Goal: Task Accomplishment & Management: Manage account settings

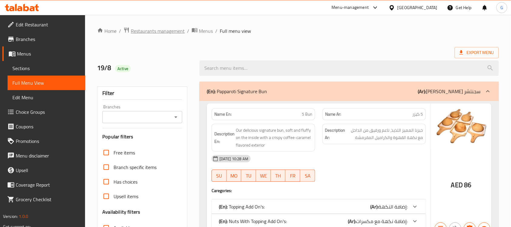
click at [175, 31] on span "Restaurants management" at bounding box center [158, 30] width 54 height 7
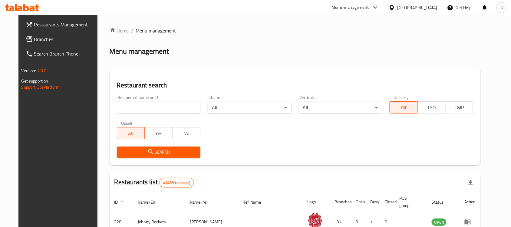
click at [413, 9] on div "[GEOGRAPHIC_DATA]" at bounding box center [418, 7] width 40 height 7
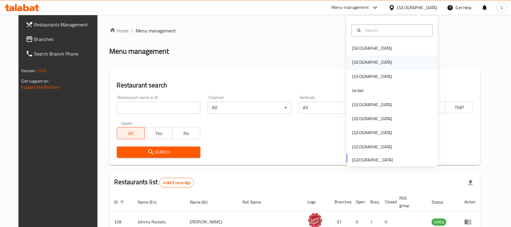
click at [359, 62] on div "Egypt" at bounding box center [373, 62] width 50 height 14
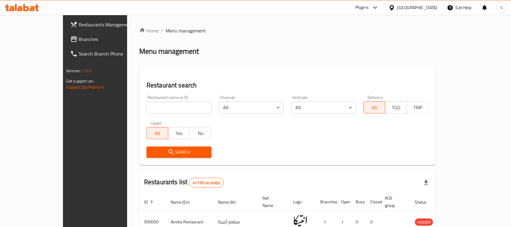
click at [147, 111] on input "search" at bounding box center [179, 107] width 65 height 12
paste input "695925"
type input "695925"
click at [151, 152] on span "Search" at bounding box center [178, 152] width 55 height 8
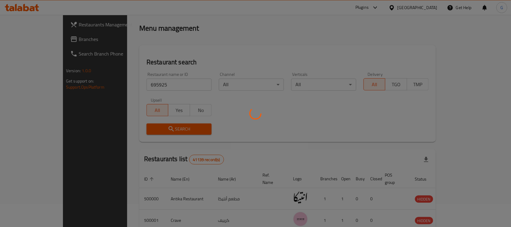
scroll to position [32, 0]
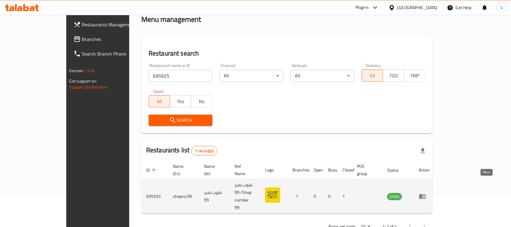
click at [427, 192] on icon "enhanced table" at bounding box center [422, 195] width 7 height 7
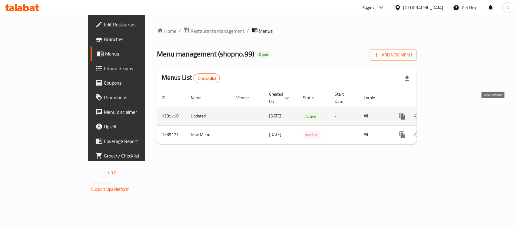
click at [450, 112] on icon "enhanced table" at bounding box center [446, 115] width 7 height 7
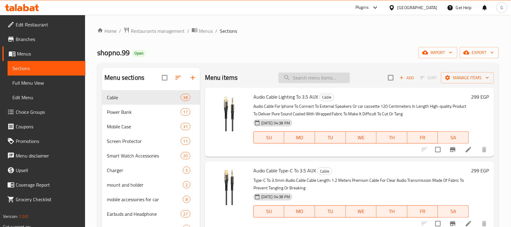
click at [319, 73] on input "search" at bounding box center [314, 77] width 71 height 11
paste input "2k tapoo outdoor security wifi camera with sound and light alarm full night col…"
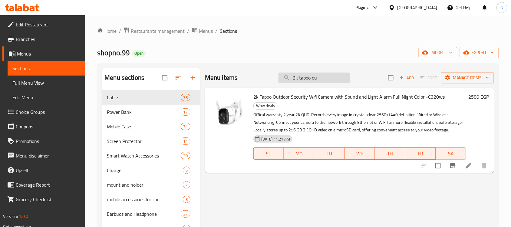
click at [295, 79] on input "2k tapoo ou" at bounding box center [314, 77] width 71 height 11
click at [294, 77] on input "2k tapoo ou" at bounding box center [314, 77] width 71 height 11
type input "2k tapoo ou"
click at [467, 162] on icon at bounding box center [468, 165] width 7 height 7
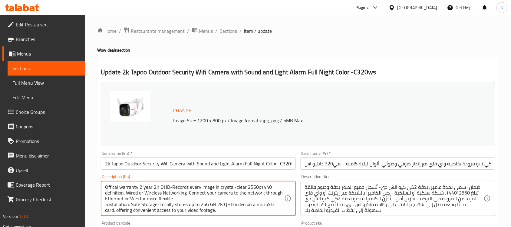
click at [199, 194] on textarea "Offical warranty 2 year 2K QHD-Records every image in crystal-clear 2560x1440 d…" at bounding box center [194, 198] width 179 height 29
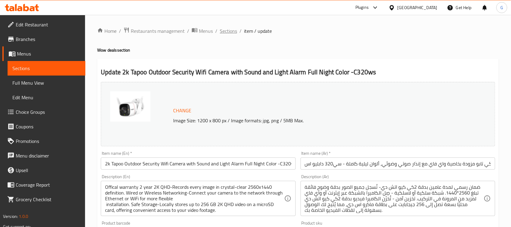
click at [231, 32] on span "Sections" at bounding box center [228, 30] width 17 height 7
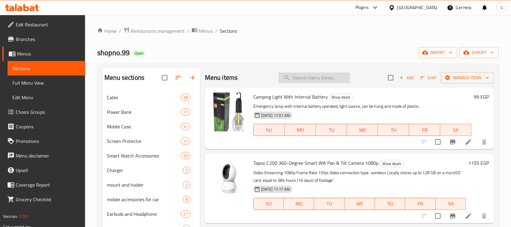
click at [318, 76] on input "search" at bounding box center [314, 77] width 71 height 11
paste input "AI home security wifi camera -2k (c125)"
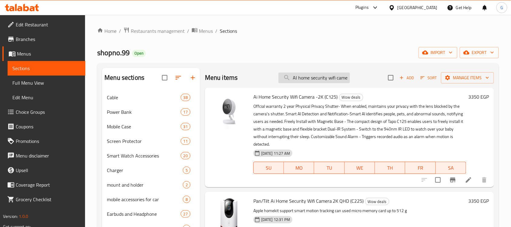
click at [306, 77] on input "AI home security wifi camer" at bounding box center [314, 77] width 71 height 11
paste input "pan/tilt AI Home security wifi camera 2k QHD (C225)"
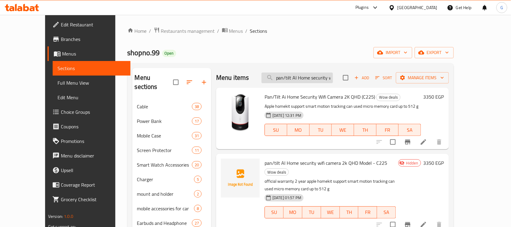
click at [324, 78] on input "pan/tilt AI Home security wifi camera 2k QHD" at bounding box center [297, 77] width 71 height 11
paste input "2k tapoo outdoor security wifi camera with sound and light alarm full night col…"
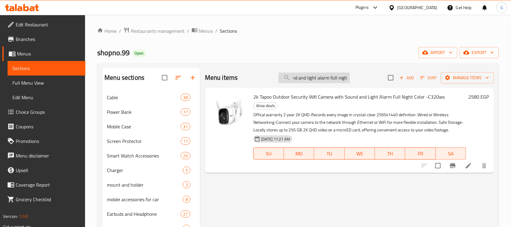
scroll to position [0, 95]
type input "2k tapoo outdoor security wifi camera with sound and light alarm full nigh"
click at [476, 52] on span "export" at bounding box center [479, 53] width 29 height 8
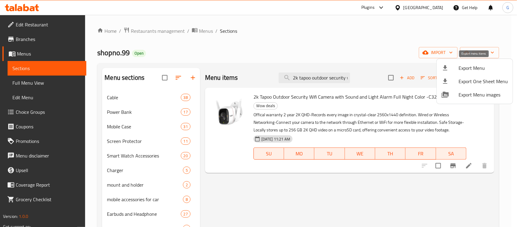
click at [475, 68] on span "Export Menu" at bounding box center [483, 67] width 49 height 7
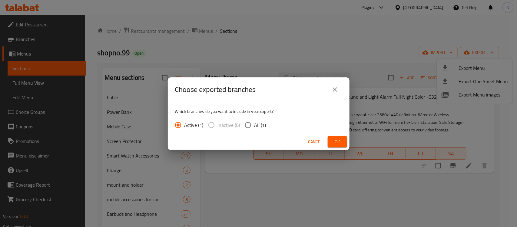
click at [261, 125] on span "All (1)" at bounding box center [260, 124] width 12 height 7
click at [254, 125] on input "All (1)" at bounding box center [248, 124] width 13 height 13
radio input "true"
click at [342, 148] on div "Cancel Ok" at bounding box center [259, 142] width 182 height 16
click at [343, 146] on button "Ok" at bounding box center [337, 141] width 19 height 11
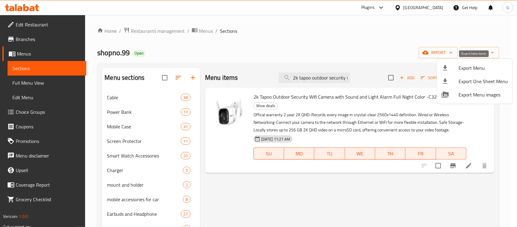
click at [475, 68] on span "Export Menu" at bounding box center [483, 67] width 49 height 7
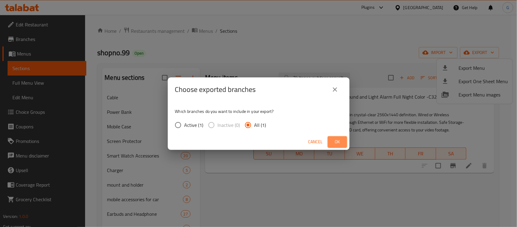
click at [339, 141] on span "Ok" at bounding box center [338, 142] width 10 height 8
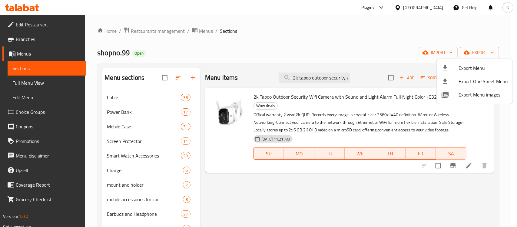
click at [433, 35] on div at bounding box center [258, 113] width 517 height 227
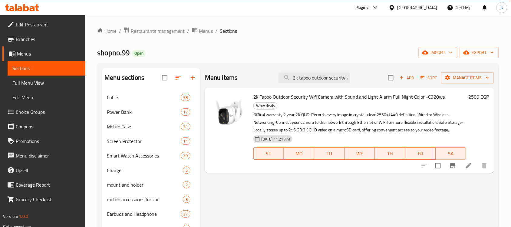
click at [480, 28] on ol "Home / Restaurants management / Menus / Sections" at bounding box center [298, 31] width 402 height 8
click at [497, 55] on button "export" at bounding box center [479, 52] width 39 height 11
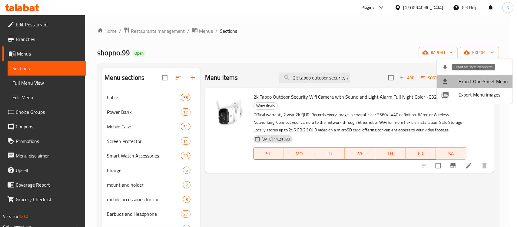
click at [495, 80] on span "Export One Sheet Menu" at bounding box center [483, 81] width 49 height 7
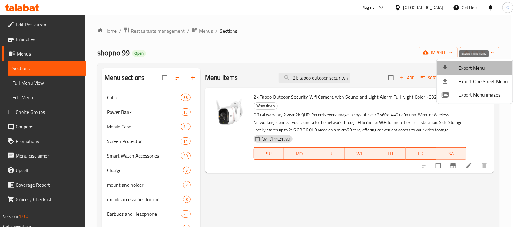
click at [459, 67] on span "Export Menu" at bounding box center [483, 67] width 49 height 7
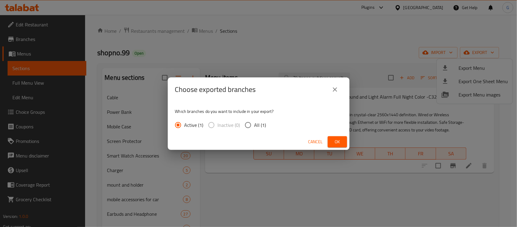
click at [260, 126] on span "All (1)" at bounding box center [260, 124] width 12 height 7
click at [254, 126] on input "All (1)" at bounding box center [248, 124] width 13 height 13
radio input "true"
click at [339, 140] on span "Ok" at bounding box center [338, 142] width 10 height 8
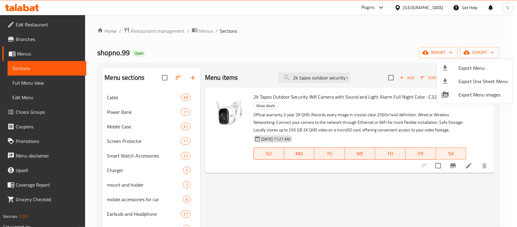
click at [426, 5] on div at bounding box center [258, 113] width 517 height 227
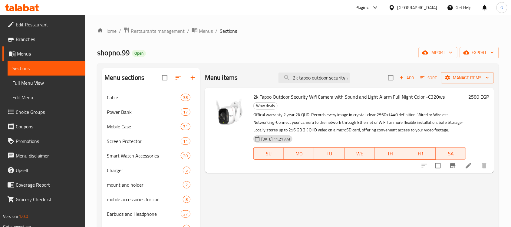
click at [428, 9] on div "Egypt" at bounding box center [418, 7] width 40 height 7
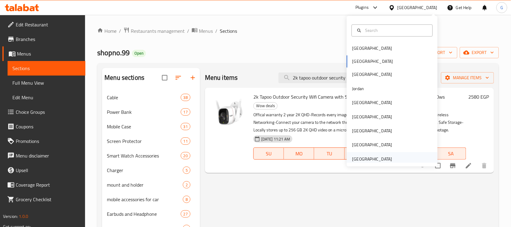
click at [390, 157] on div "[GEOGRAPHIC_DATA]" at bounding box center [373, 159] width 50 height 14
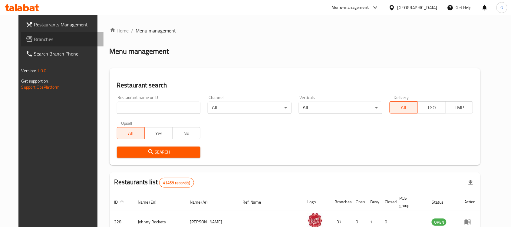
click at [34, 41] on span "Branches" at bounding box center [66, 38] width 65 height 7
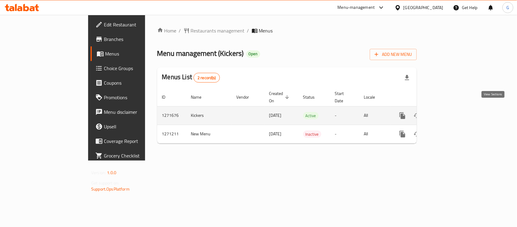
click at [450, 112] on icon "enhanced table" at bounding box center [446, 115] width 7 height 7
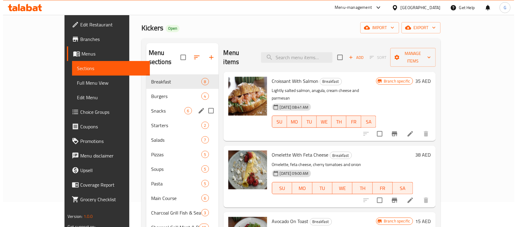
scroll to position [38, 0]
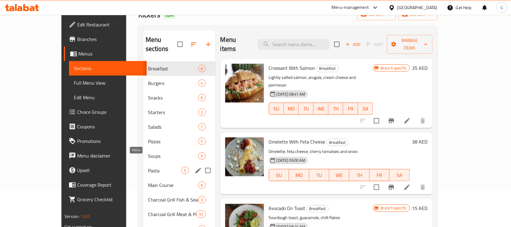
click at [148, 167] on span "Pasta" at bounding box center [164, 170] width 33 height 7
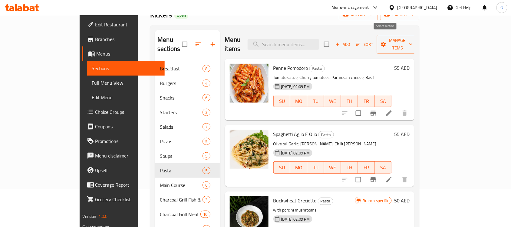
click at [333, 42] on input "checkbox" at bounding box center [327, 44] width 13 height 13
checkbox input "true"
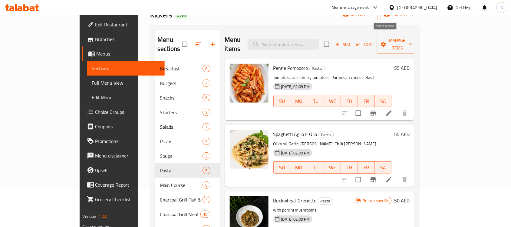
checkbox input "true"
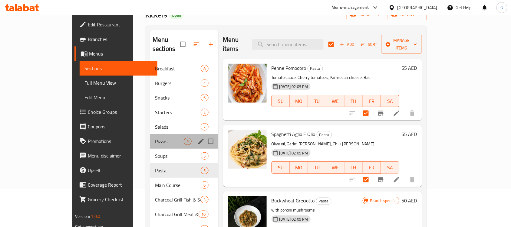
click at [150, 134] on div "Pizzas 5" at bounding box center [184, 141] width 68 height 15
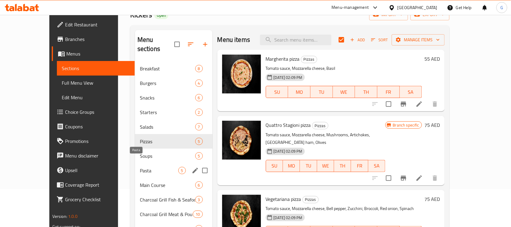
click at [140, 167] on span "Pasta" at bounding box center [159, 170] width 38 height 7
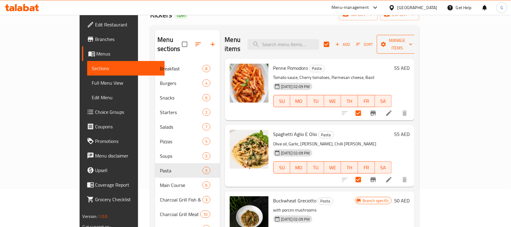
click at [413, 38] on span "Manage items" at bounding box center [397, 44] width 31 height 15
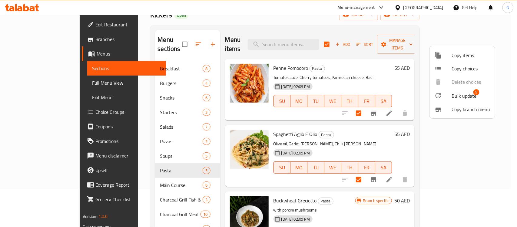
click at [464, 95] on span "Bulk update" at bounding box center [464, 95] width 25 height 7
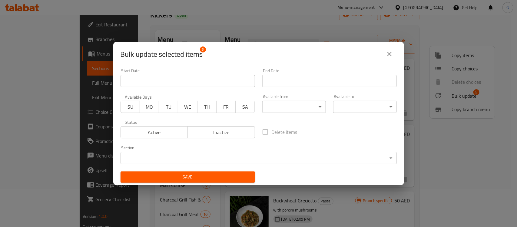
click at [279, 108] on body "​ Menu-management [GEOGRAPHIC_DATA] Get Help G Edit Restaurant Branches Menus S…" at bounding box center [258, 83] width 517 height 212
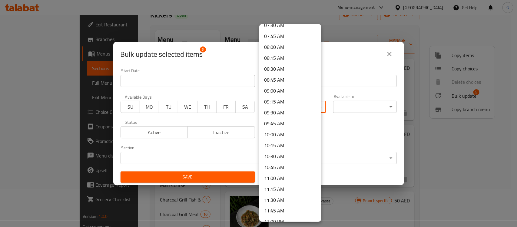
scroll to position [341, 0]
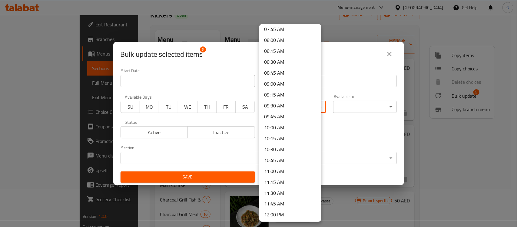
click at [285, 127] on li "10:00 AM" at bounding box center [290, 127] width 62 height 11
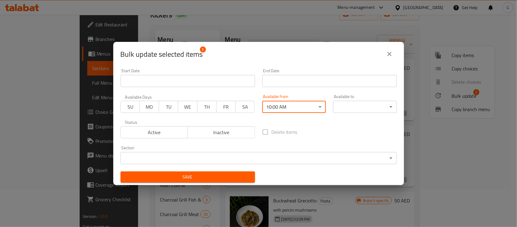
click at [314, 81] on input "Start Date" at bounding box center [329, 81] width 135 height 12
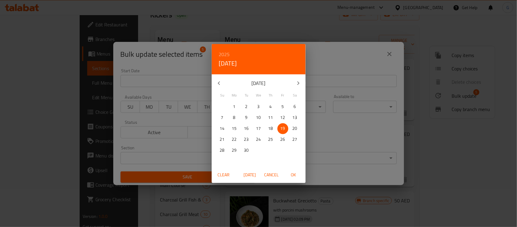
click at [360, 107] on div "2025 Fri, Sep [DATE] Mo Tu We Th Fr Sa 31 1 2 3 4 5 6 7 8 9 10 11 12 13 14 15 1…" at bounding box center [258, 113] width 517 height 227
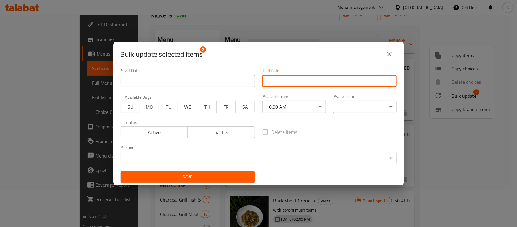
click at [360, 107] on body "​ Menu-management [GEOGRAPHIC_DATA] Get Help G Edit Restaurant Branches Menus S…" at bounding box center [258, 83] width 517 height 212
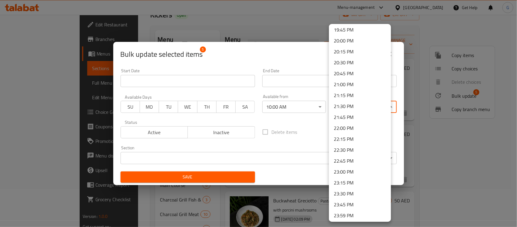
scroll to position [864, 0]
click at [346, 168] on li "23:00 PM" at bounding box center [360, 170] width 62 height 11
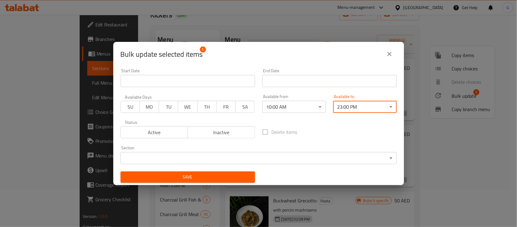
click at [249, 178] on button "Save" at bounding box center [188, 176] width 135 height 11
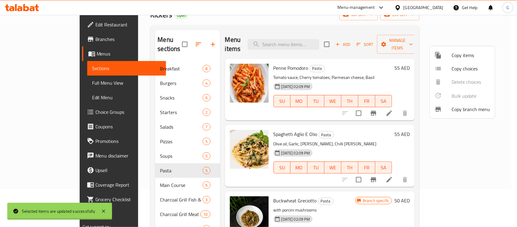
checkbox input "false"
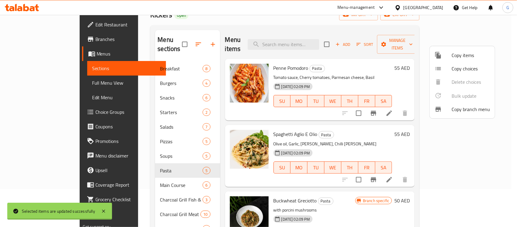
checkbox input "false"
click at [136, 179] on div at bounding box center [258, 113] width 517 height 227
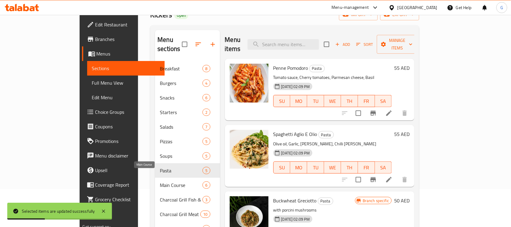
click at [160, 181] on span "Main Course" at bounding box center [181, 184] width 43 height 7
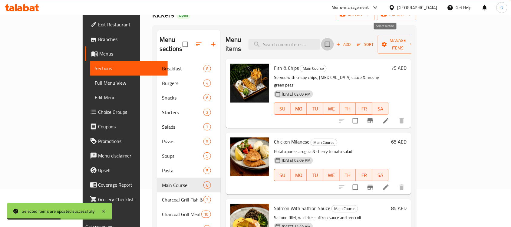
click at [334, 42] on input "checkbox" at bounding box center [327, 44] width 13 height 13
checkbox input "true"
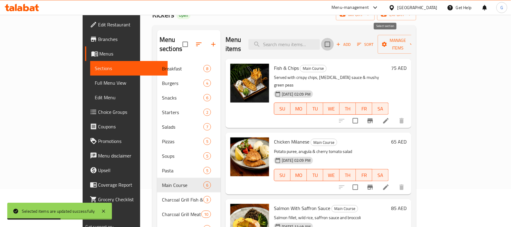
checkbox input "true"
click at [414, 40] on span "Manage items" at bounding box center [398, 44] width 31 height 15
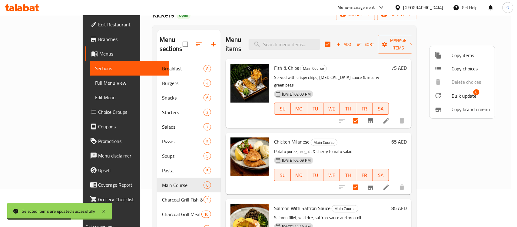
click at [453, 95] on span "Bulk update" at bounding box center [464, 95] width 25 height 7
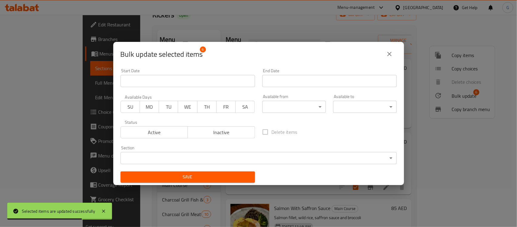
click at [283, 106] on body "Selected items are updated successfully ​ Menu-management [GEOGRAPHIC_DATA] Get…" at bounding box center [258, 83] width 517 height 212
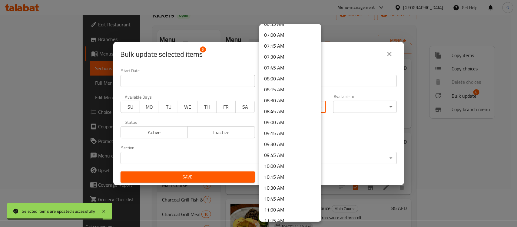
scroll to position [303, 0]
click at [290, 165] on li "10:00 AM" at bounding box center [290, 165] width 62 height 11
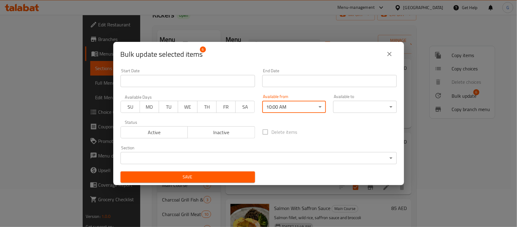
click at [344, 107] on body "​ Menu-management [GEOGRAPHIC_DATA] Get Help G Edit Restaurant Branches Menus S…" at bounding box center [258, 83] width 517 height 212
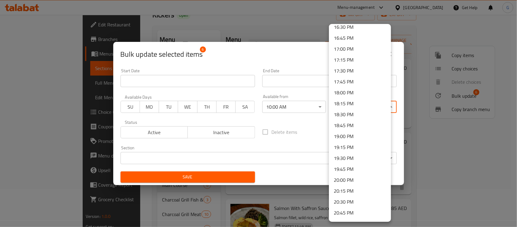
scroll to position [864, 0]
click at [350, 168] on li "23:00 PM" at bounding box center [360, 170] width 62 height 11
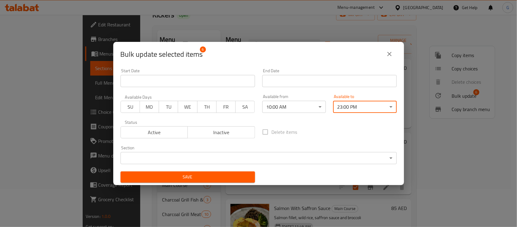
click at [234, 176] on span "Save" at bounding box center [187, 177] width 125 height 8
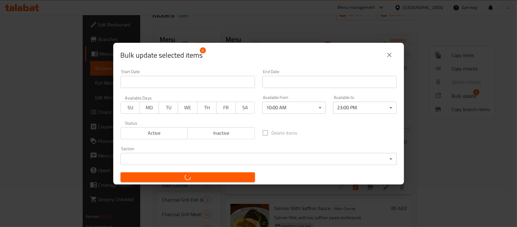
checkbox input "false"
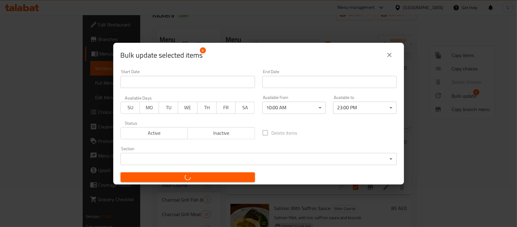
checkbox input "false"
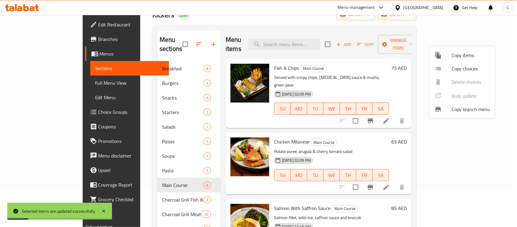
click at [134, 144] on div at bounding box center [258, 113] width 517 height 227
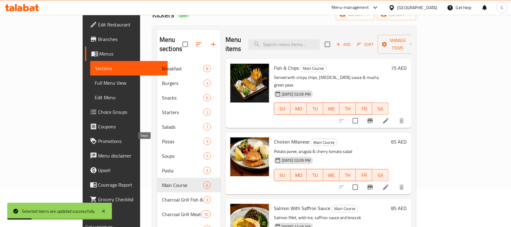
click at [162, 152] on span "Soups" at bounding box center [183, 155] width 42 height 7
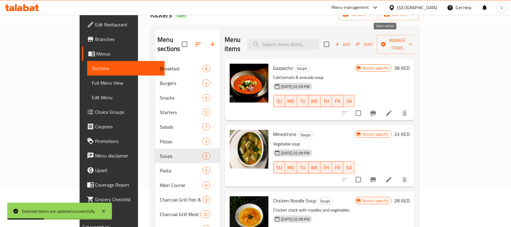
click at [333, 40] on input "checkbox" at bounding box center [327, 44] width 13 height 13
checkbox input "true"
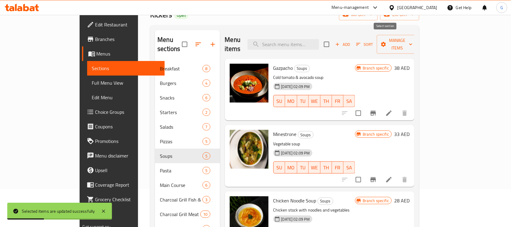
checkbox input "true"
click at [413, 38] on span "Manage items" at bounding box center [397, 44] width 31 height 15
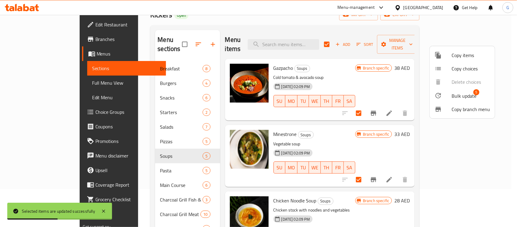
click at [468, 95] on span "Bulk update" at bounding box center [464, 95] width 25 height 7
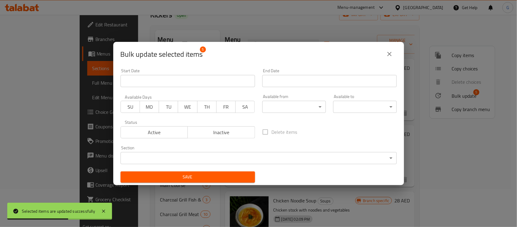
click at [295, 107] on body "Selected items are updated successfully ​ Menu-management [GEOGRAPHIC_DATA] Get…" at bounding box center [258, 83] width 517 height 212
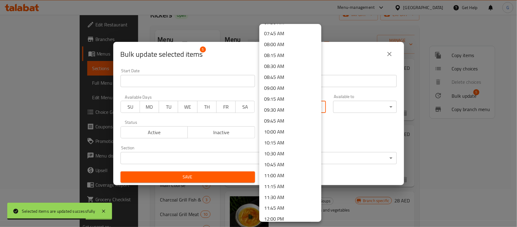
scroll to position [379, 0]
click at [293, 133] on li "11:00 AM" at bounding box center [290, 133] width 62 height 11
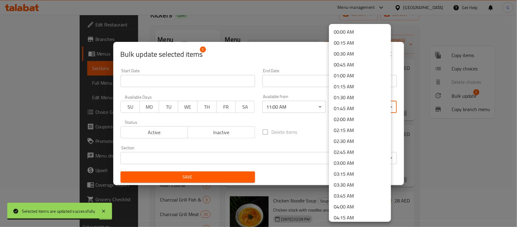
click at [344, 108] on body "Selected items are updated successfully ​ Menu-management [GEOGRAPHIC_DATA] Get…" at bounding box center [258, 83] width 517 height 212
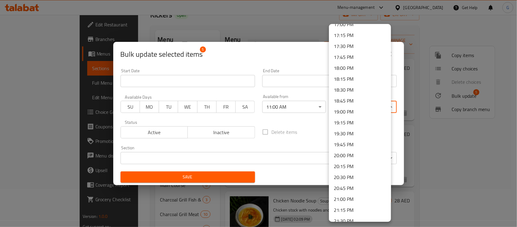
scroll to position [864, 0]
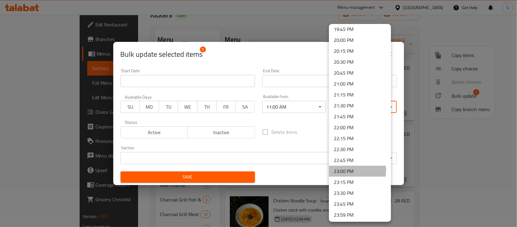
click at [355, 169] on li "23:00 PM" at bounding box center [360, 170] width 62 height 11
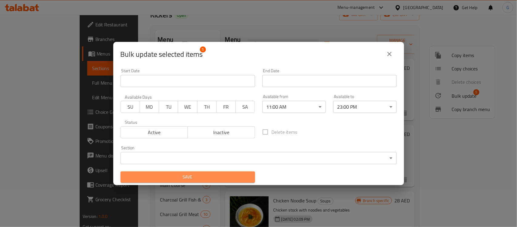
click at [234, 174] on span "Save" at bounding box center [187, 177] width 125 height 8
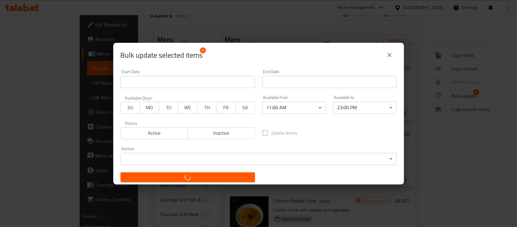
checkbox input "false"
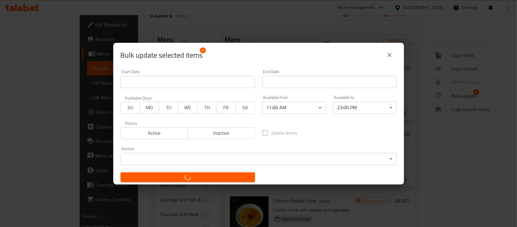
checkbox input "false"
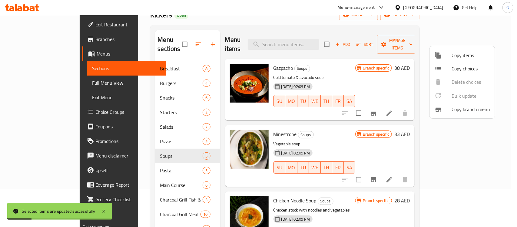
click at [143, 135] on div at bounding box center [258, 113] width 517 height 227
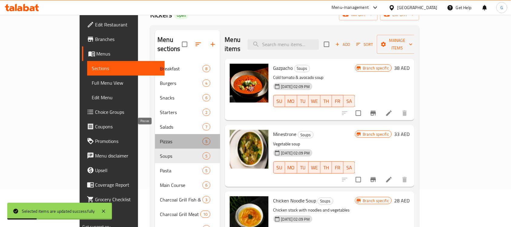
click at [160, 138] on span "Pizzas" at bounding box center [181, 141] width 43 height 7
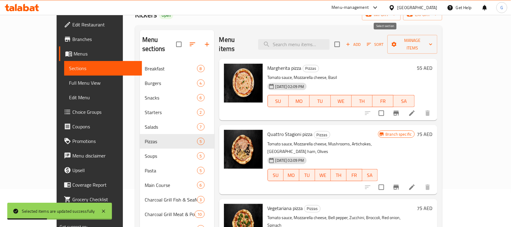
click at [344, 39] on input "checkbox" at bounding box center [337, 44] width 13 height 13
checkbox input "true"
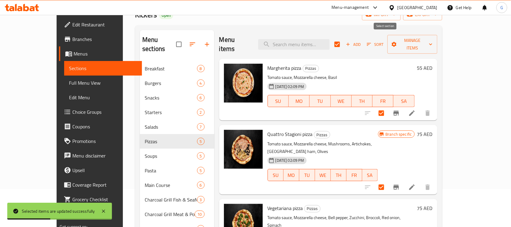
checkbox input "true"
click at [433, 39] on span "Manage items" at bounding box center [413, 44] width 40 height 15
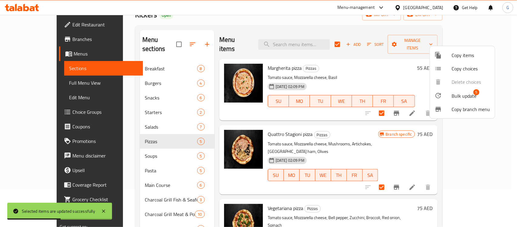
click at [464, 95] on span "Bulk update" at bounding box center [464, 95] width 25 height 7
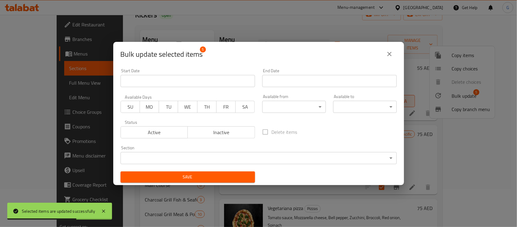
click at [276, 113] on div "Available from ​ ​" at bounding box center [294, 104] width 71 height 26
click at [278, 110] on body "Selected items are updated successfully ​ Menu-management [GEOGRAPHIC_DATA] Get…" at bounding box center [258, 83] width 517 height 212
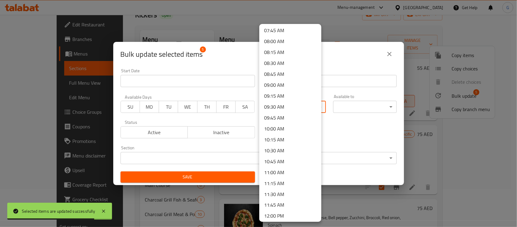
scroll to position [341, 0]
click at [289, 128] on li "10:00 AM" at bounding box center [290, 127] width 62 height 11
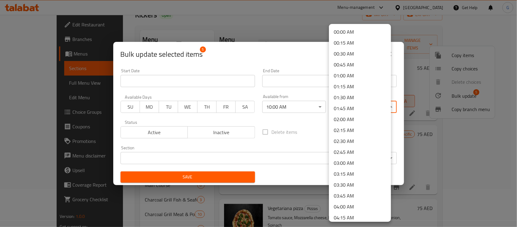
click at [353, 109] on body "Selected items are updated successfully ​ Menu-management [GEOGRAPHIC_DATA] Get…" at bounding box center [258, 83] width 517 height 212
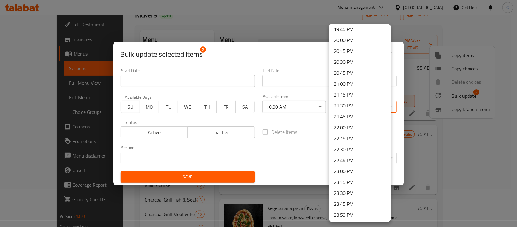
click at [356, 169] on li "23:00 PM" at bounding box center [360, 170] width 62 height 11
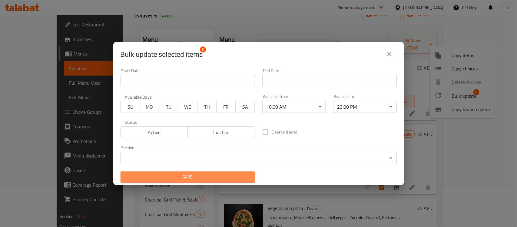
click at [234, 176] on span "Save" at bounding box center [187, 177] width 125 height 8
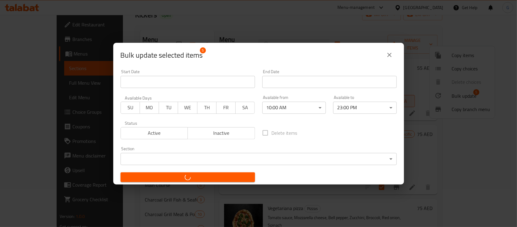
checkbox input "false"
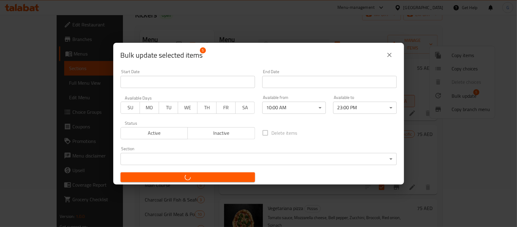
checkbox input "false"
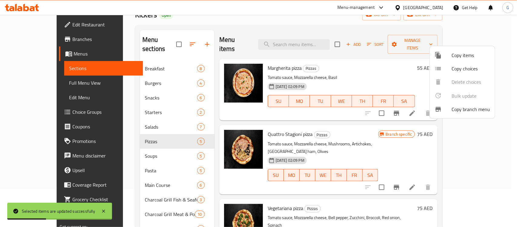
click at [154, 75] on div at bounding box center [258, 113] width 517 height 227
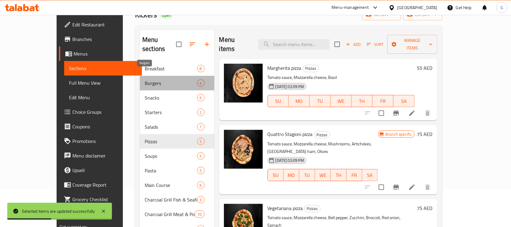
click at [150, 79] on span "Burgers" at bounding box center [171, 82] width 52 height 7
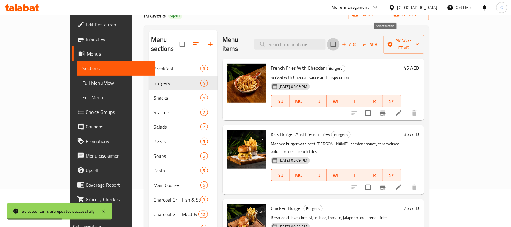
click at [340, 40] on input "checkbox" at bounding box center [333, 44] width 13 height 13
checkbox input "true"
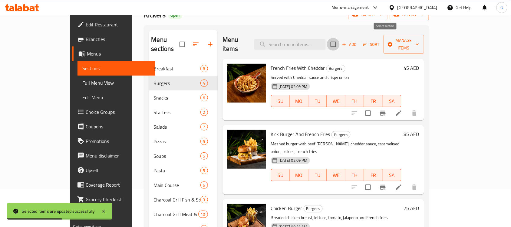
checkbox input "true"
click at [420, 40] on span "Manage items" at bounding box center [404, 44] width 31 height 15
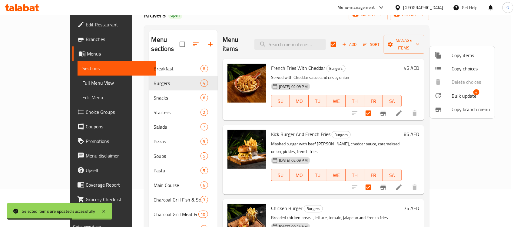
click at [467, 94] on span "Bulk update" at bounding box center [464, 95] width 25 height 7
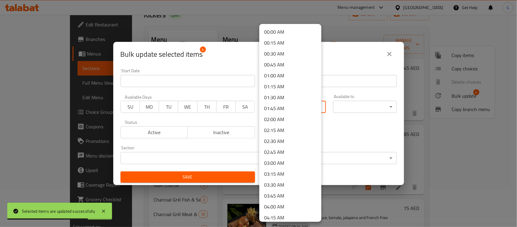
click at [270, 112] on body "Selected items are updated successfully ​ Menu-management [GEOGRAPHIC_DATA] Get…" at bounding box center [258, 83] width 517 height 212
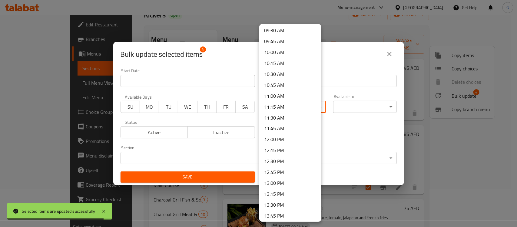
scroll to position [417, 0]
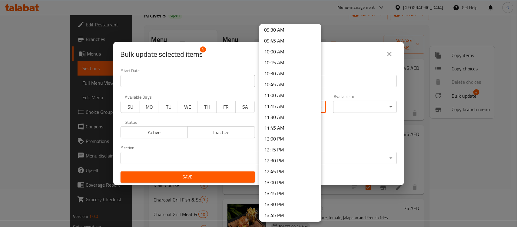
click at [281, 48] on li "10:00 AM" at bounding box center [290, 51] width 62 height 11
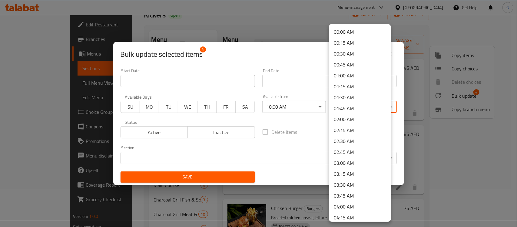
click at [351, 105] on body "​ Menu-management [GEOGRAPHIC_DATA] Get Help G Edit Restaurant Branches Menus S…" at bounding box center [258, 83] width 517 height 212
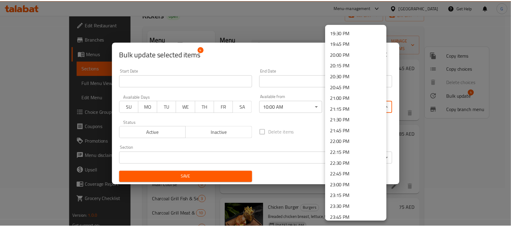
scroll to position [864, 0]
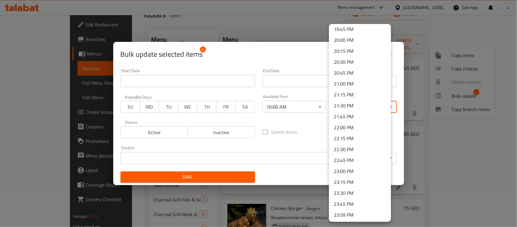
click at [358, 168] on li "23:00 PM" at bounding box center [360, 170] width 62 height 11
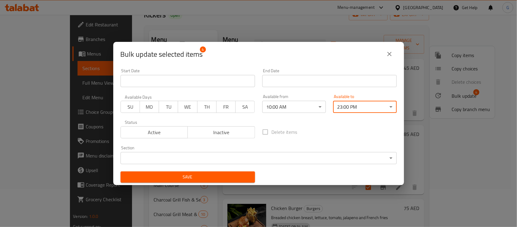
click at [219, 173] on span "Save" at bounding box center [187, 177] width 125 height 8
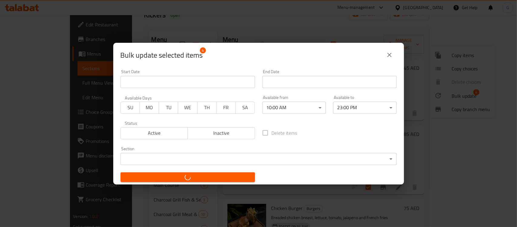
checkbox input "false"
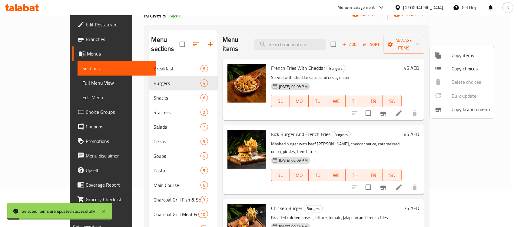
click at [34, 82] on div at bounding box center [258, 113] width 517 height 227
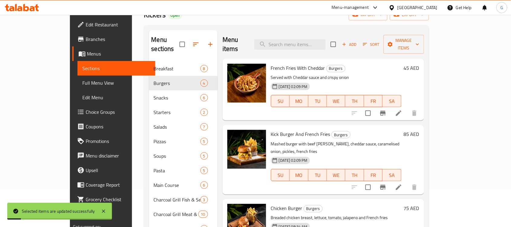
drag, startPoint x: 34, startPoint y: 82, endPoint x: 237, endPoint y: 2, distance: 218.6
click at [82, 82] on span "Full Menu View" at bounding box center [116, 82] width 68 height 7
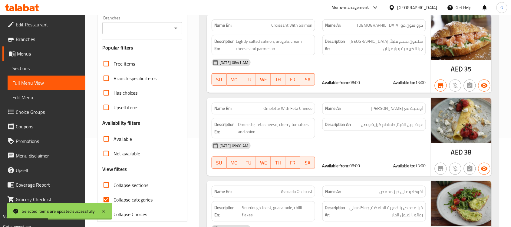
scroll to position [76, 0]
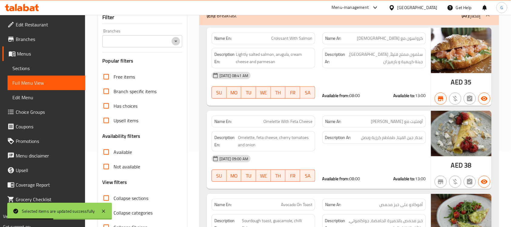
click at [174, 44] on icon "Open" at bounding box center [175, 41] width 7 height 7
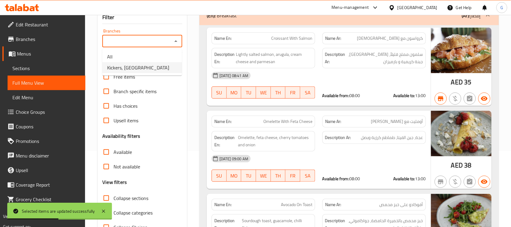
click at [169, 65] on li "Kickers, [GEOGRAPHIC_DATA]" at bounding box center [142, 67] width 80 height 11
type input "Kickers, [GEOGRAPHIC_DATA]"
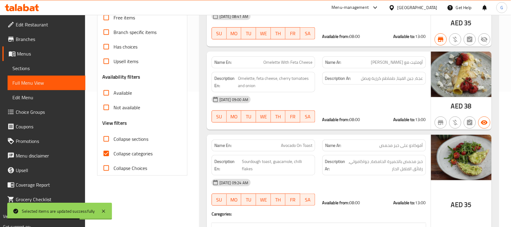
scroll to position [171, 0]
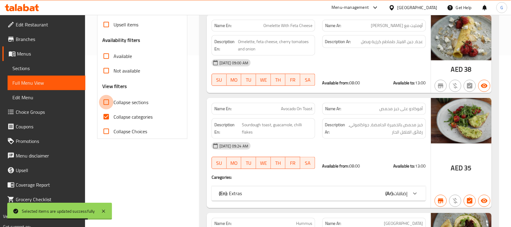
click at [106, 102] on input "Collapse sections" at bounding box center [106, 102] width 15 height 15
checkbox input "true"
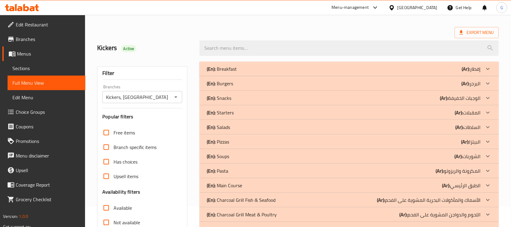
scroll to position [58, 0]
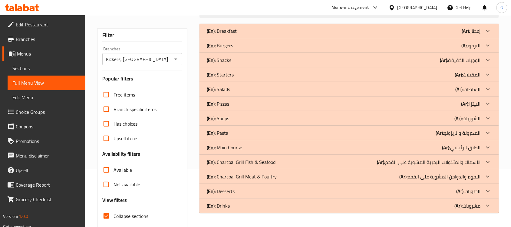
click at [237, 144] on p "(En): Main Course" at bounding box center [224, 147] width 35 height 7
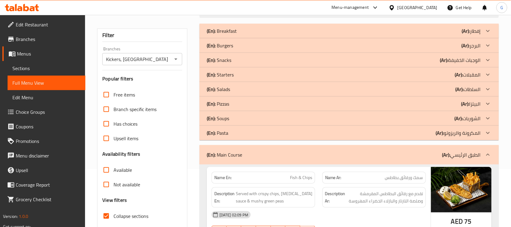
click at [237, 130] on div "(En): Pasta (Ar): المكرونة والريزوتو" at bounding box center [344, 132] width 274 height 7
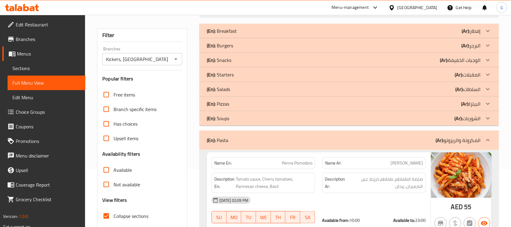
click at [232, 115] on div "(En): Soups (Ar): الشوربات" at bounding box center [344, 118] width 274 height 7
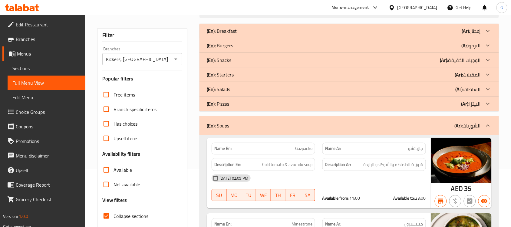
click at [237, 99] on div "(En): Pizzas (Ar): [PERSON_NAME]" at bounding box center [350, 103] width 300 height 15
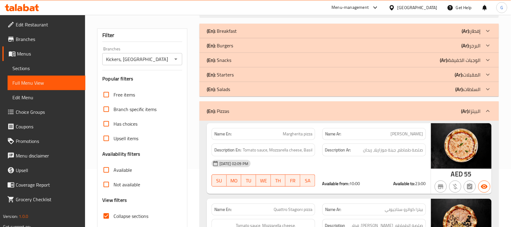
click at [241, 46] on div "(En): Burgers (Ar): البرجر" at bounding box center [344, 45] width 274 height 7
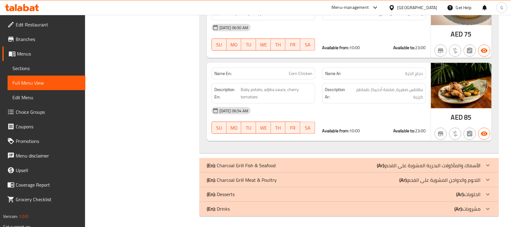
scroll to position [2200, 0]
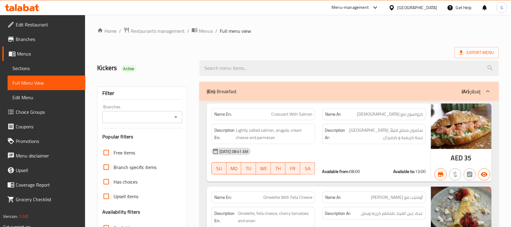
click at [25, 65] on span "Sections" at bounding box center [46, 68] width 68 height 7
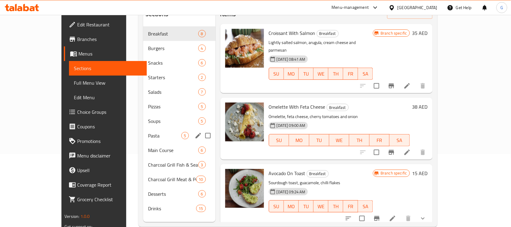
scroll to position [76, 0]
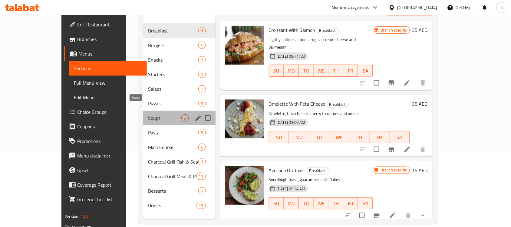
drag, startPoint x: 132, startPoint y: 107, endPoint x: 149, endPoint y: 100, distance: 18.2
click at [148, 114] on span "Soups" at bounding box center [164, 117] width 33 height 7
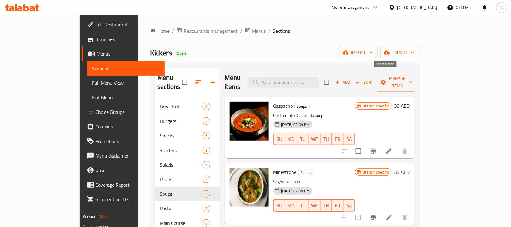
click at [333, 78] on input "checkbox" at bounding box center [327, 82] width 13 height 13
checkbox input "true"
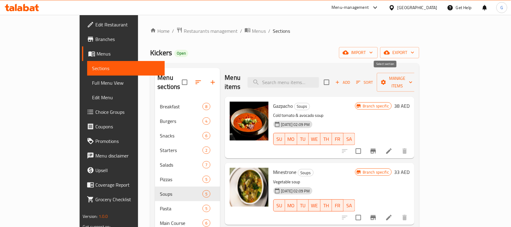
checkbox input "true"
click at [418, 73] on button "Manage items" at bounding box center [397, 82] width 41 height 19
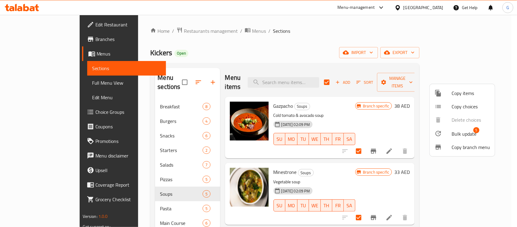
click at [459, 134] on span "Bulk update" at bounding box center [464, 133] width 25 height 7
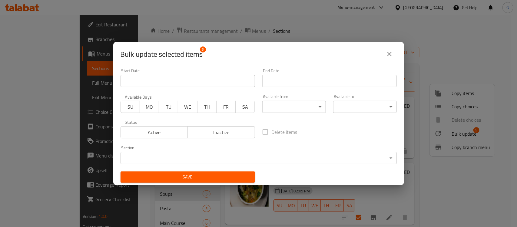
click at [286, 112] on body "​ Menu-management United Arab Emirates Get Help G Edit Restaurant Branches Menu…" at bounding box center [258, 121] width 517 height 212
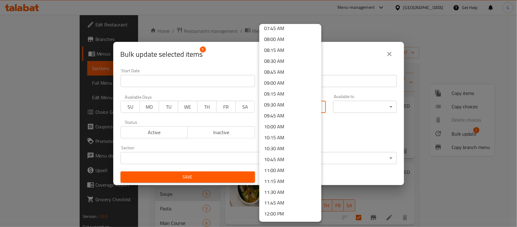
scroll to position [379, 0]
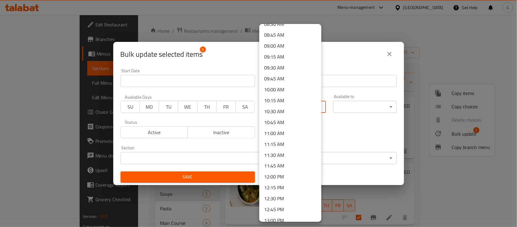
click at [273, 89] on li "10:00 AM" at bounding box center [290, 89] width 62 height 11
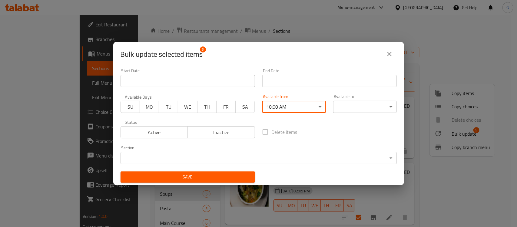
click at [240, 179] on span "Save" at bounding box center [187, 177] width 125 height 8
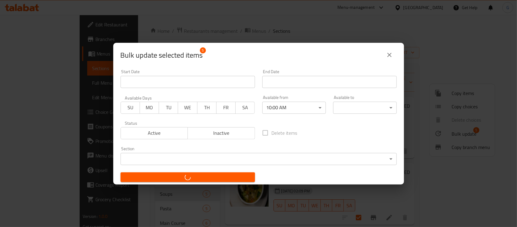
checkbox input "false"
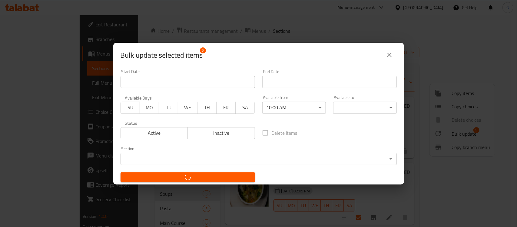
checkbox input "false"
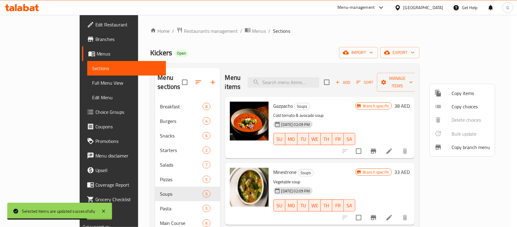
click at [479, 55] on div at bounding box center [258, 113] width 517 height 227
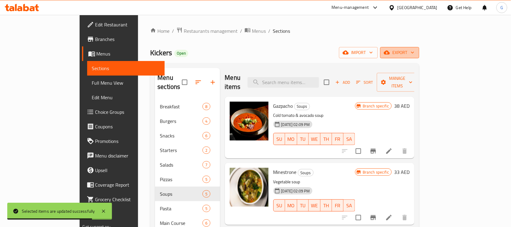
click at [416, 49] on icon "button" at bounding box center [413, 52] width 6 height 6
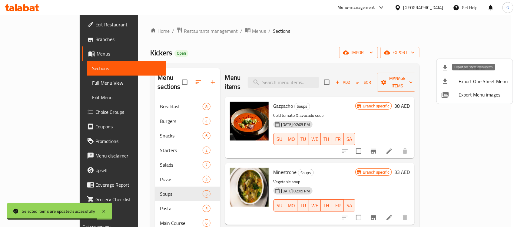
click at [485, 67] on span "Export Menu" at bounding box center [483, 67] width 49 height 7
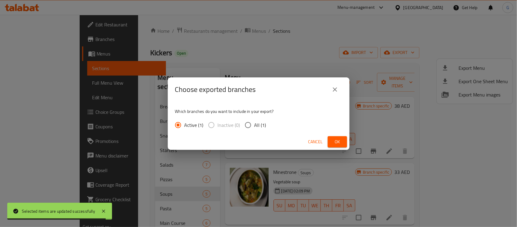
click at [250, 128] on input "All (1)" at bounding box center [248, 124] width 13 height 13
radio input "true"
click at [344, 141] on button "Ok" at bounding box center [337, 141] width 19 height 11
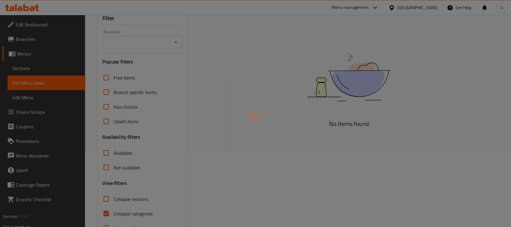
scroll to position [76, 0]
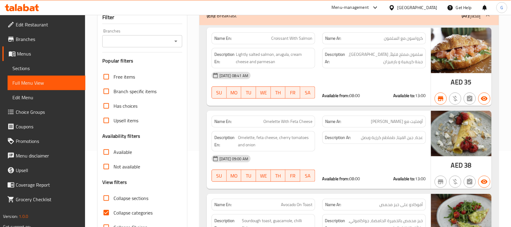
click at [174, 41] on icon "Open" at bounding box center [175, 41] width 7 height 7
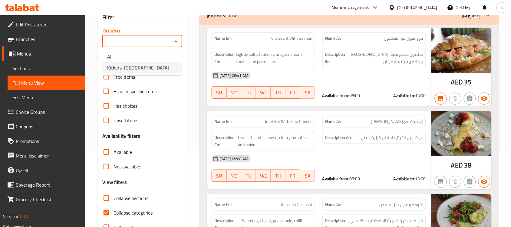
click at [158, 68] on span "Kickers, [GEOGRAPHIC_DATA]" at bounding box center [138, 67] width 62 height 7
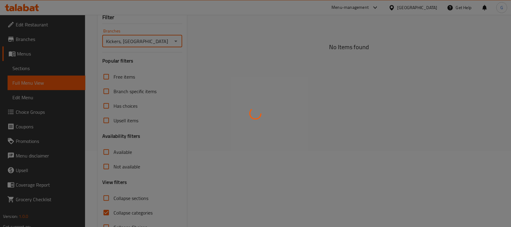
type input "Kickers, [GEOGRAPHIC_DATA]"
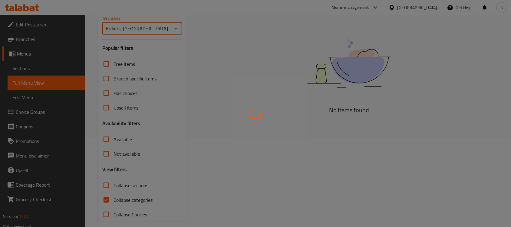
scroll to position [96, 0]
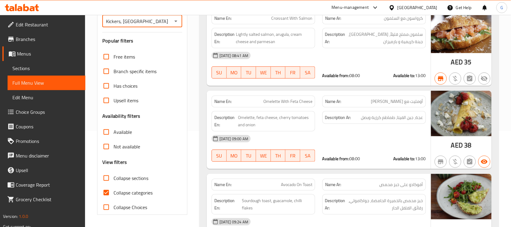
click at [106, 179] on input "Collapse sections" at bounding box center [106, 178] width 15 height 15
checkbox input "true"
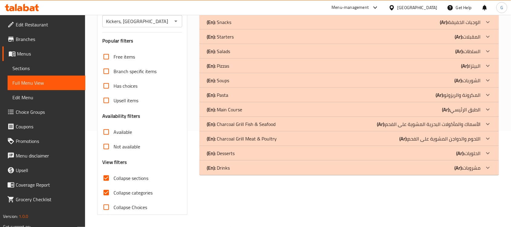
click at [226, 95] on p "(En): Pasta" at bounding box center [218, 94] width 22 height 7
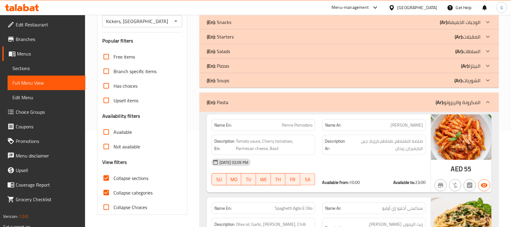
scroll to position [482, 0]
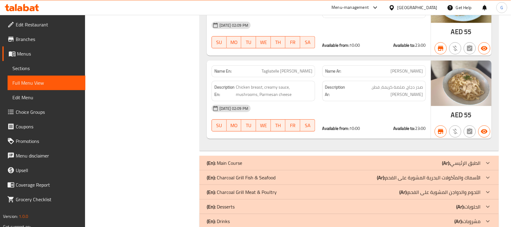
click at [242, 159] on p "(En): Main Course" at bounding box center [224, 162] width 35 height 7
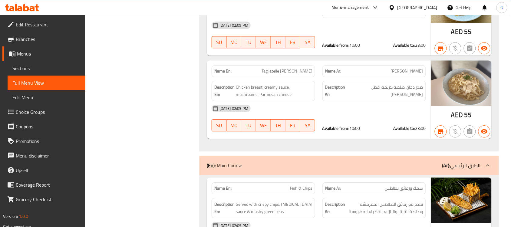
scroll to position [62, 0]
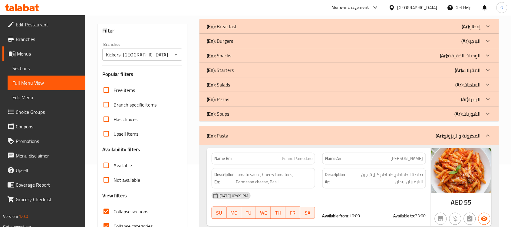
click at [238, 114] on div "(En): Soups (Ar): الشوربات" at bounding box center [344, 113] width 274 height 7
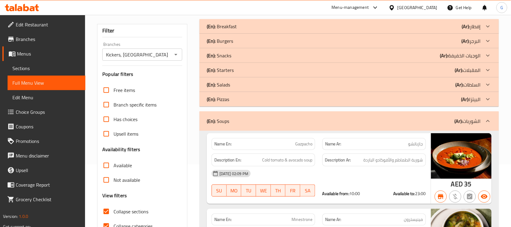
click at [229, 100] on p "(En): Pizzas" at bounding box center [218, 98] width 22 height 7
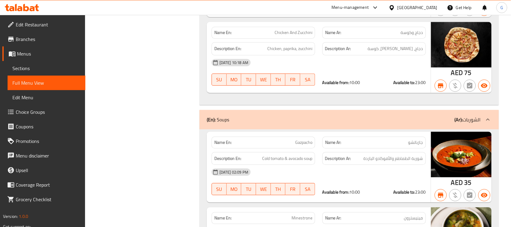
scroll to position [0, 0]
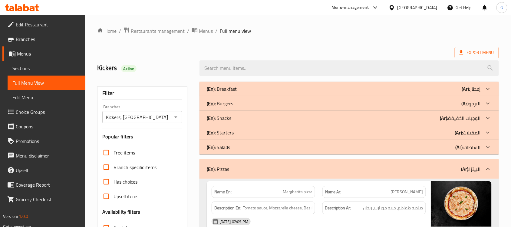
click at [251, 104] on div "(En): Burgers (Ar): البرجر" at bounding box center [344, 103] width 274 height 7
